Goal: Task Accomplishment & Management: Complete application form

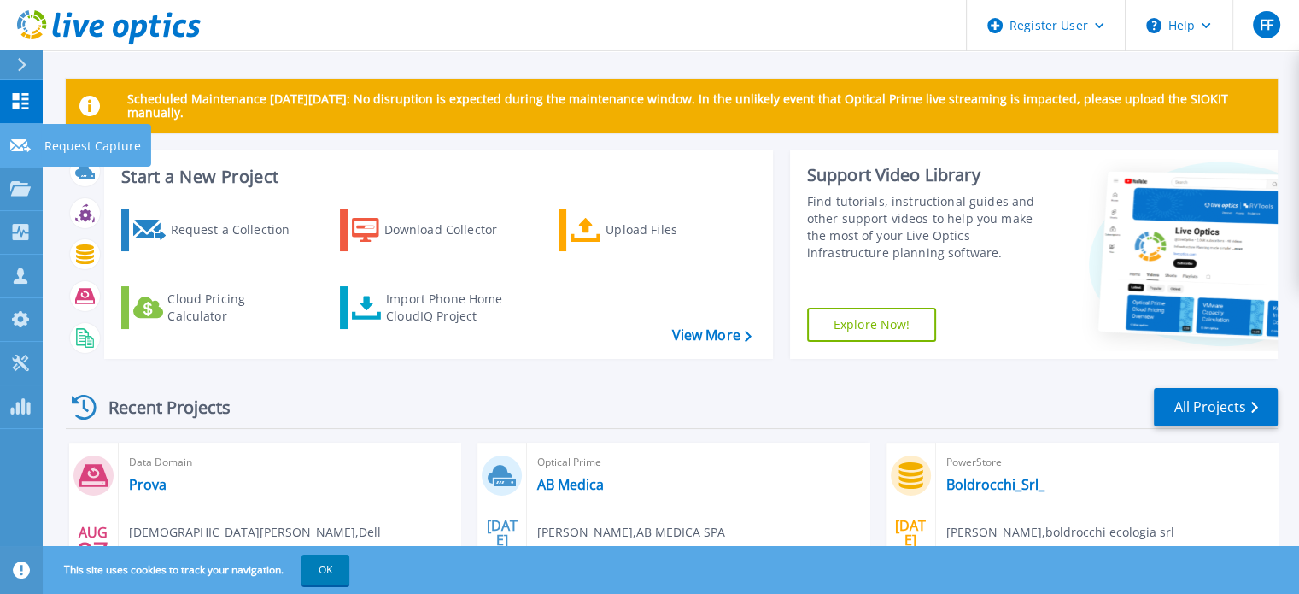
click at [20, 138] on div at bounding box center [20, 144] width 20 height 15
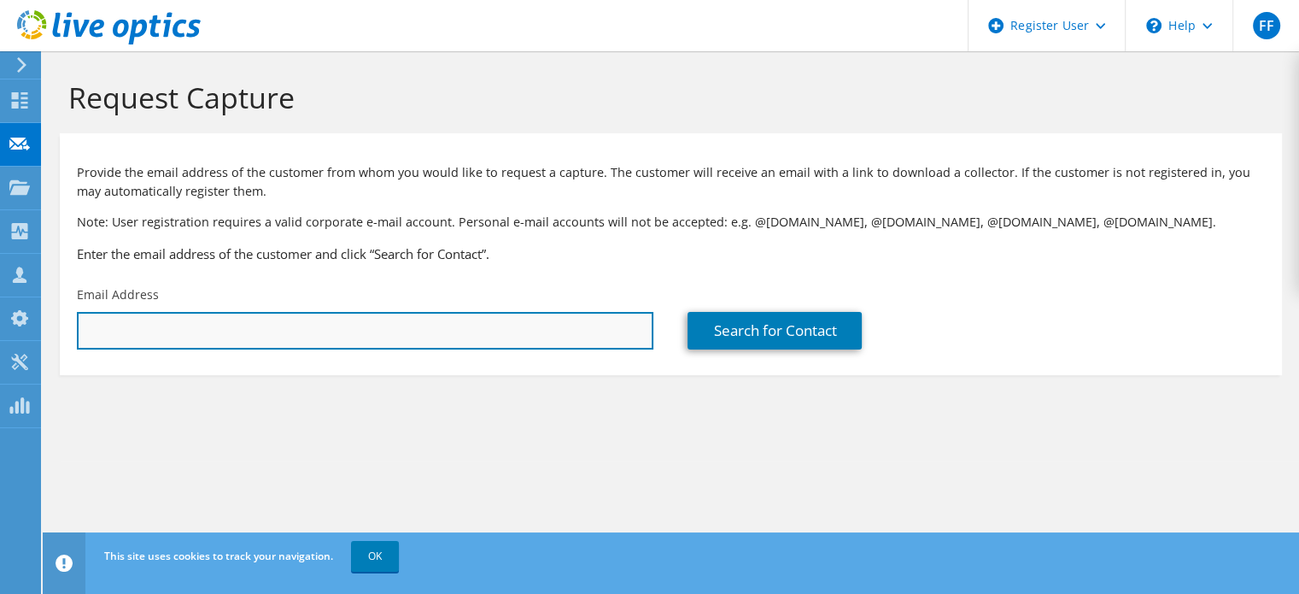
click at [214, 334] on input "text" at bounding box center [365, 331] width 577 height 38
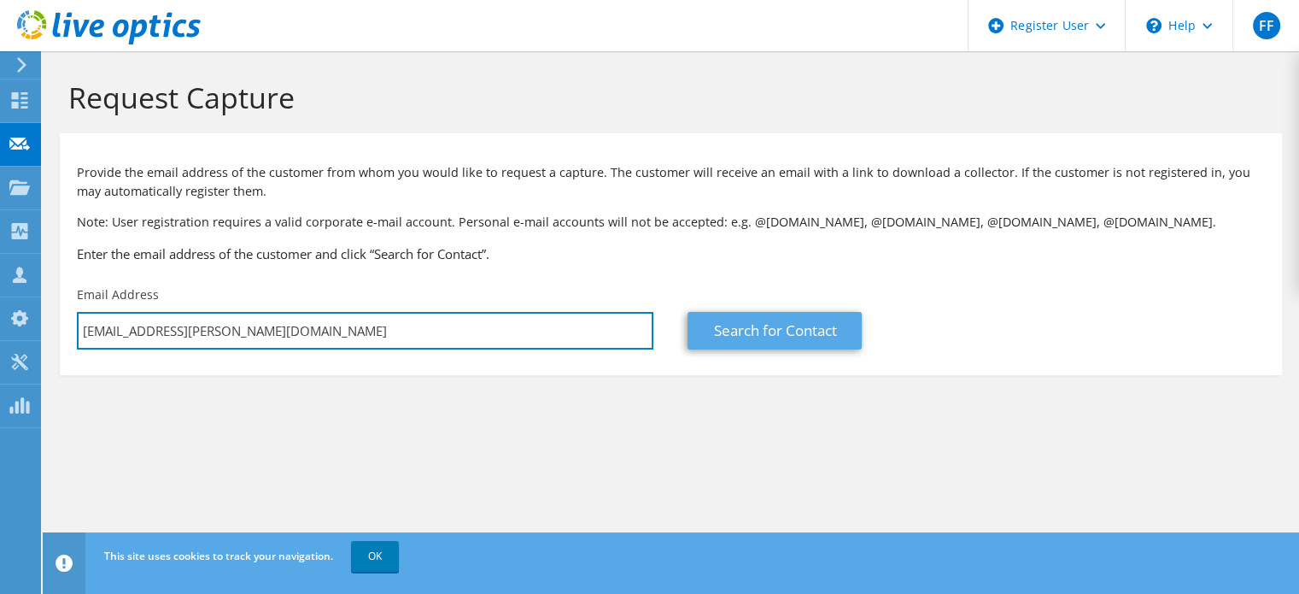
type input "[EMAIL_ADDRESS][PERSON_NAME][DOMAIN_NAME]"
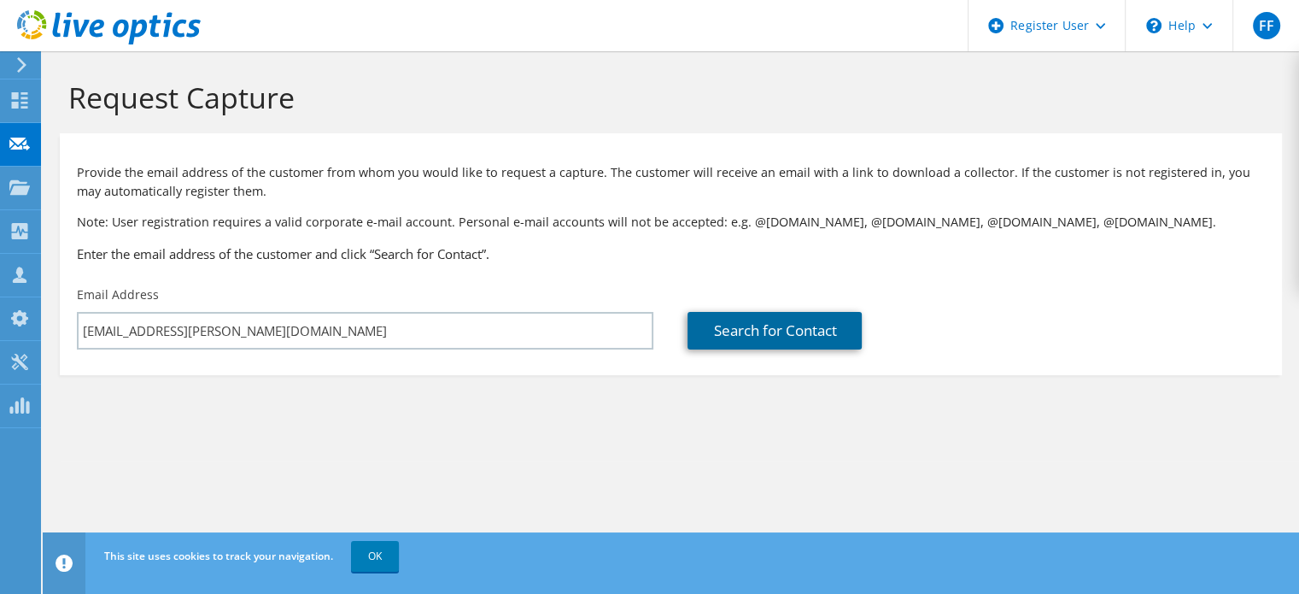
click at [748, 325] on link "Search for Contact" at bounding box center [775, 331] width 174 height 38
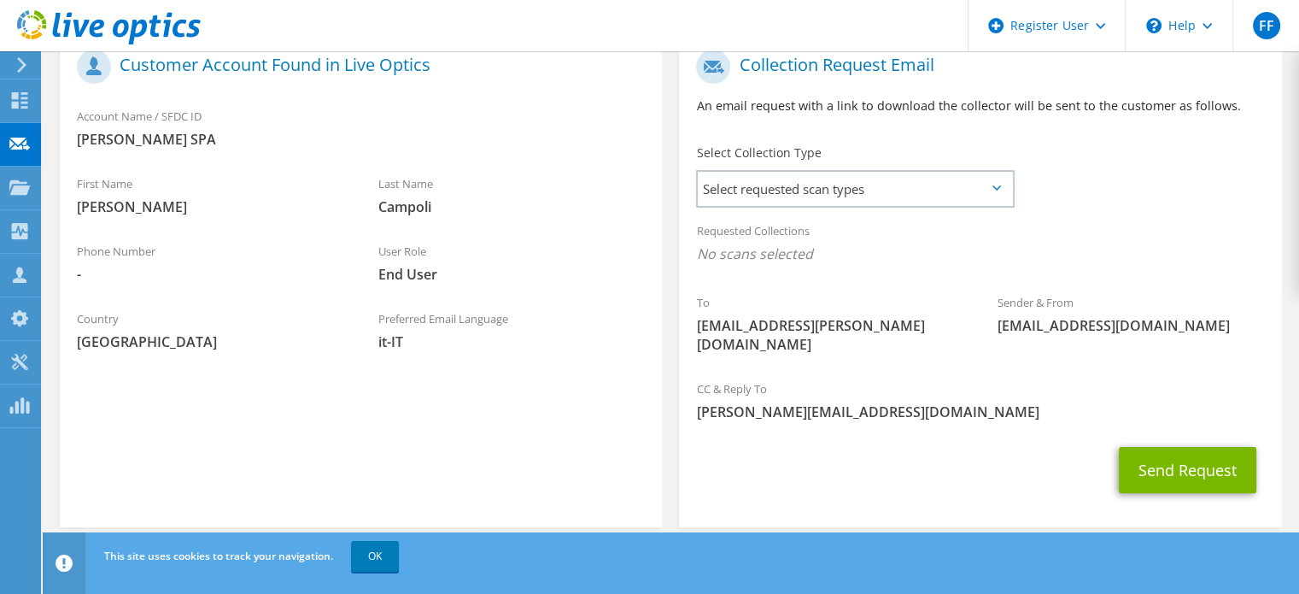
scroll to position [274, 0]
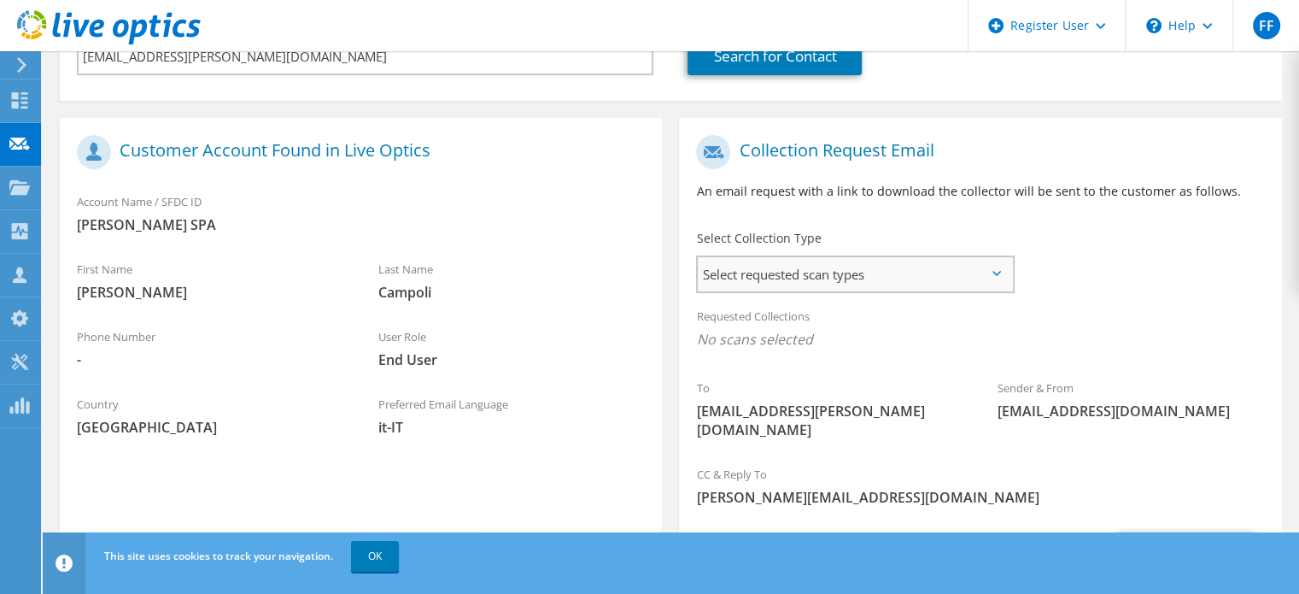
click at [984, 272] on span "Select requested scan types" at bounding box center [855, 274] width 314 height 34
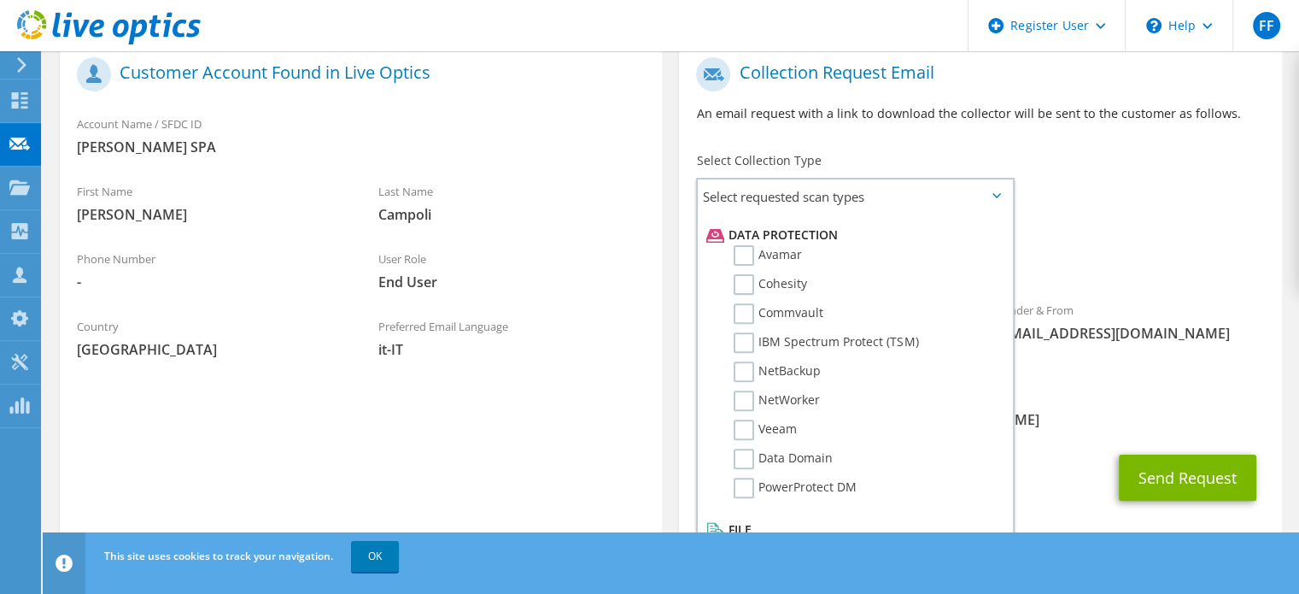
scroll to position [360, 0]
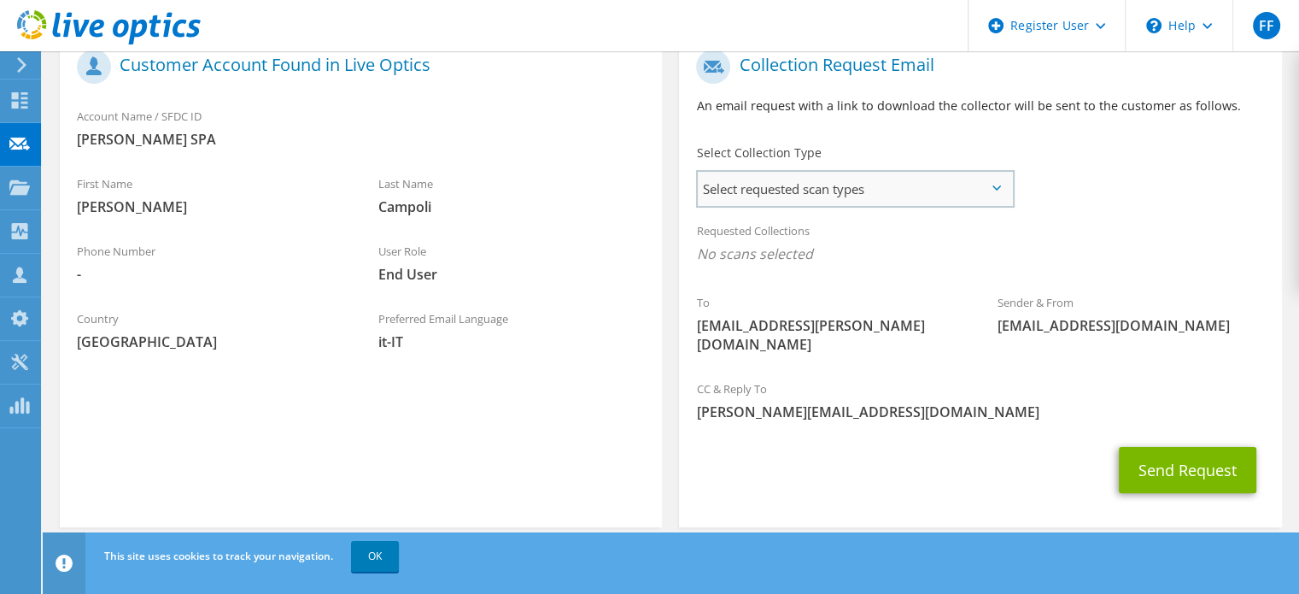
click at [1000, 178] on span "Select requested scan types" at bounding box center [855, 189] width 314 height 34
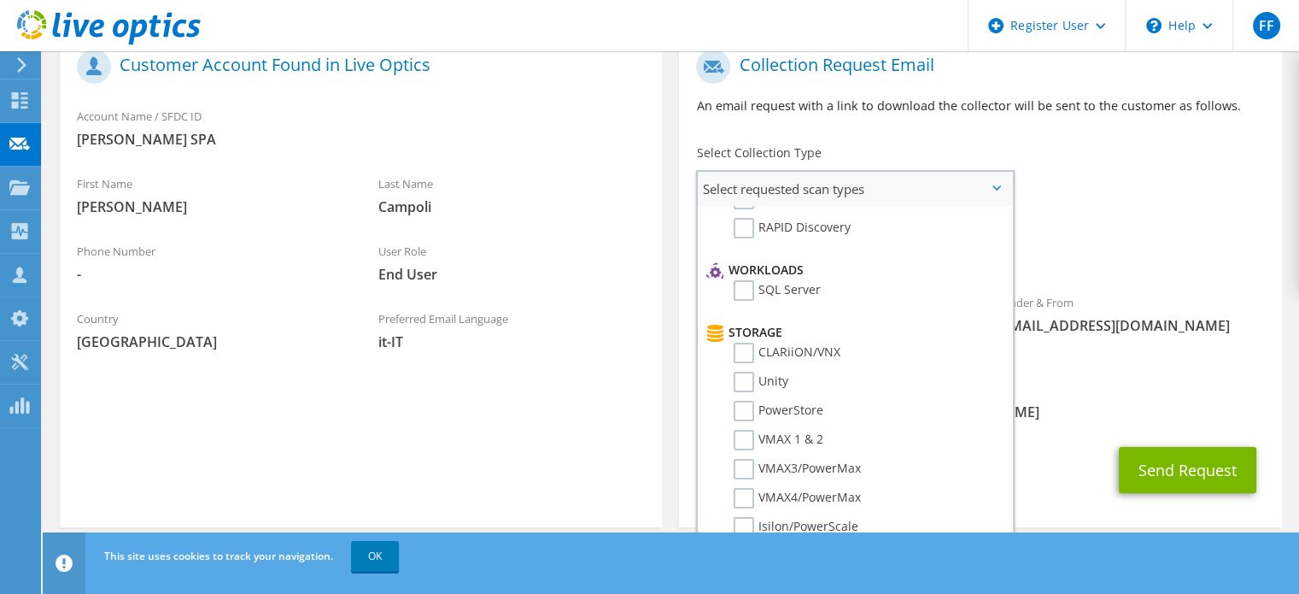
scroll to position [258, 0]
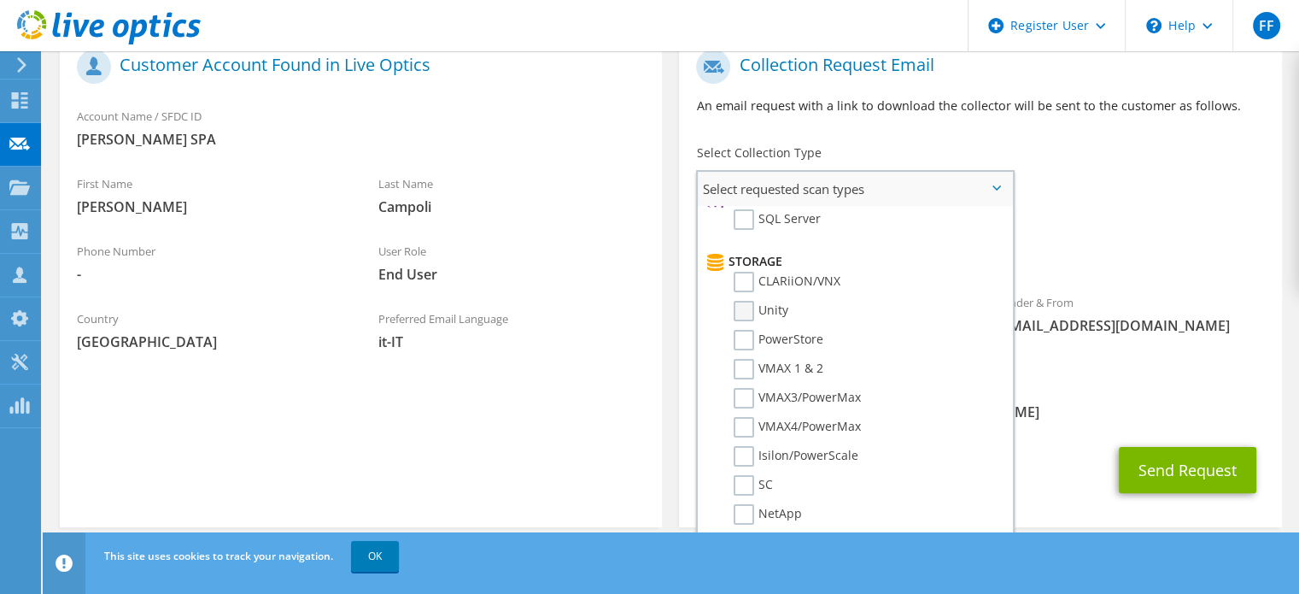
click at [741, 303] on label "Unity" at bounding box center [761, 311] width 55 height 20
click at [0, 0] on input "Unity" at bounding box center [0, 0] width 0 height 0
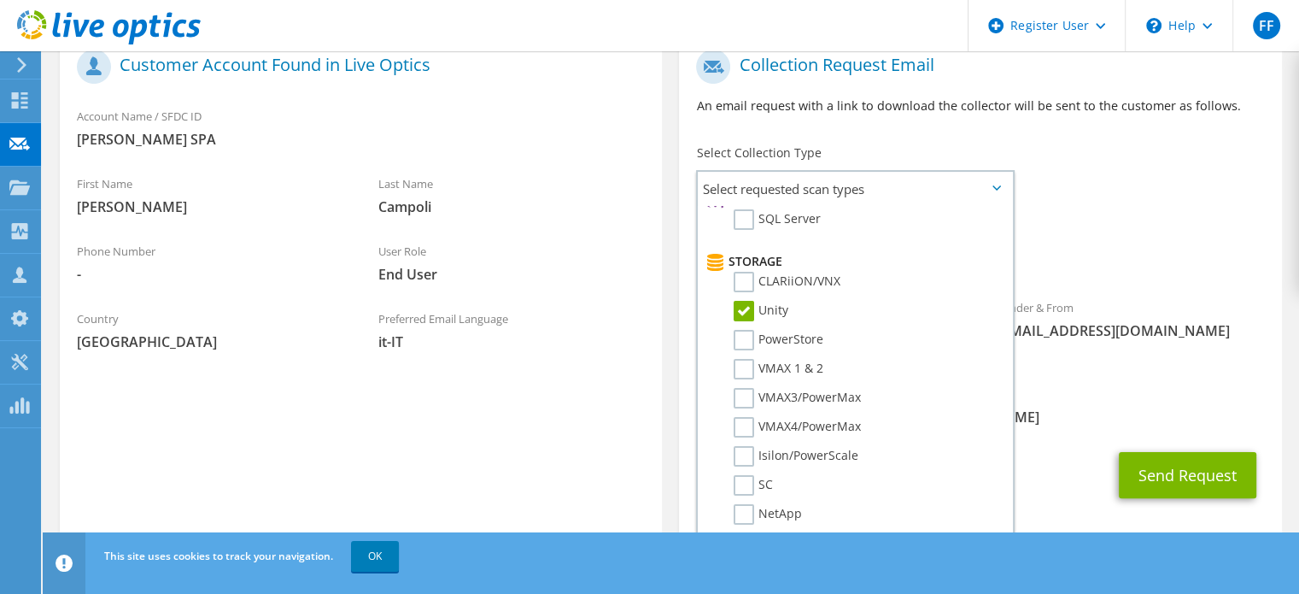
click at [1149, 242] on div "Requested Collections No scans selected Unity" at bounding box center [980, 247] width 602 height 68
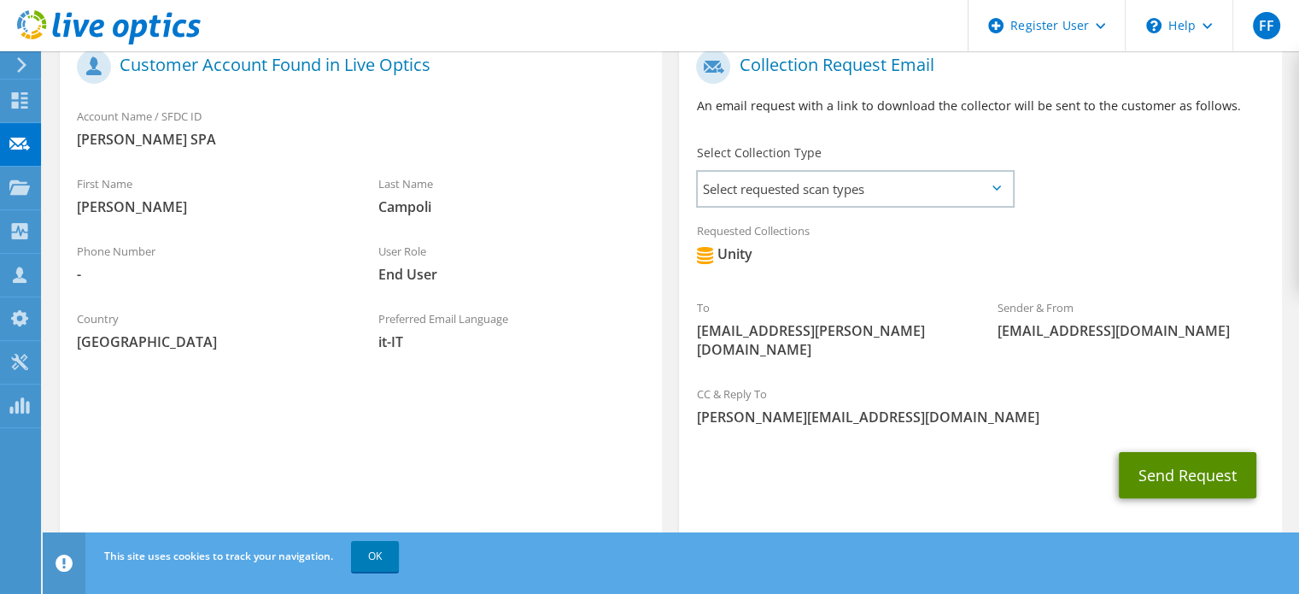
click at [1164, 459] on button "Send Request" at bounding box center [1188, 475] width 138 height 46
